Goal: Find specific page/section: Find specific page/section

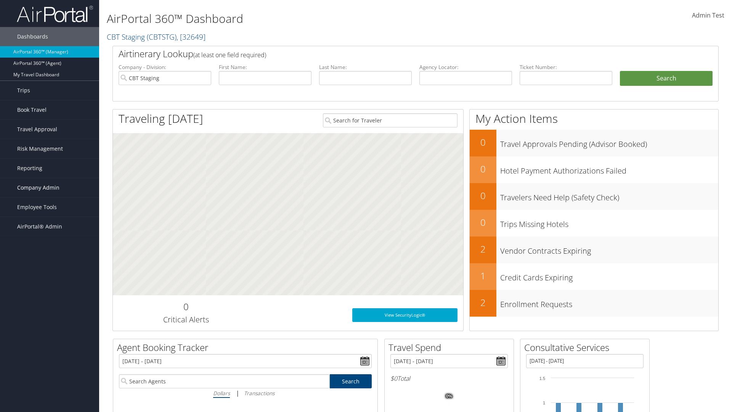
click at [50, 188] on span "Company Admin" at bounding box center [38, 187] width 42 height 19
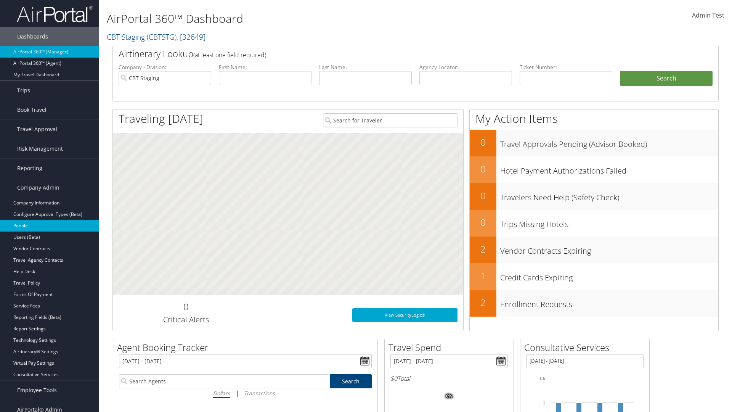
click at [50, 226] on link "People" at bounding box center [49, 225] width 99 height 11
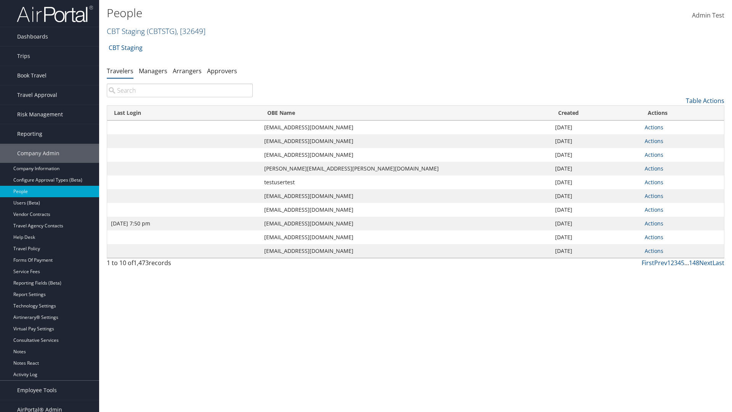
click at [126, 31] on link "CBT Staging ( CBTSTG ) , [ 32649 ]" at bounding box center [156, 31] width 99 height 10
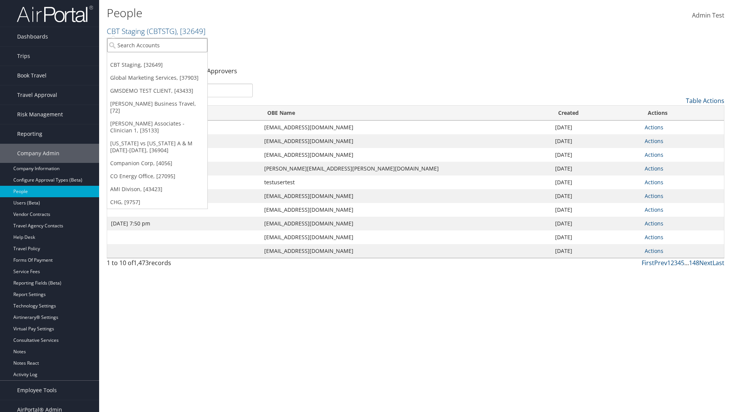
click at [157, 45] on input "search" at bounding box center [157, 45] width 100 height 14
type input "Global Marketing Services"
click at [164, 59] on div "Global Marketing Services (301946), [37903]" at bounding box center [164, 59] width 123 height 7
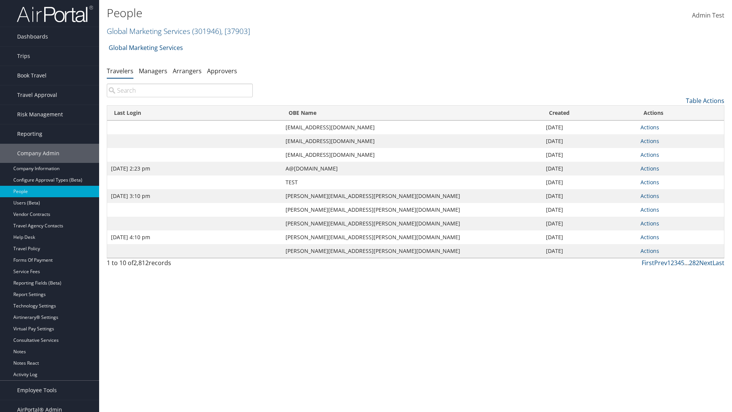
click at [180, 90] on input "search" at bounding box center [180, 90] width 146 height 14
type input "Sep 17, 2020 2:23 pm"
